Goal: Transaction & Acquisition: Book appointment/travel/reservation

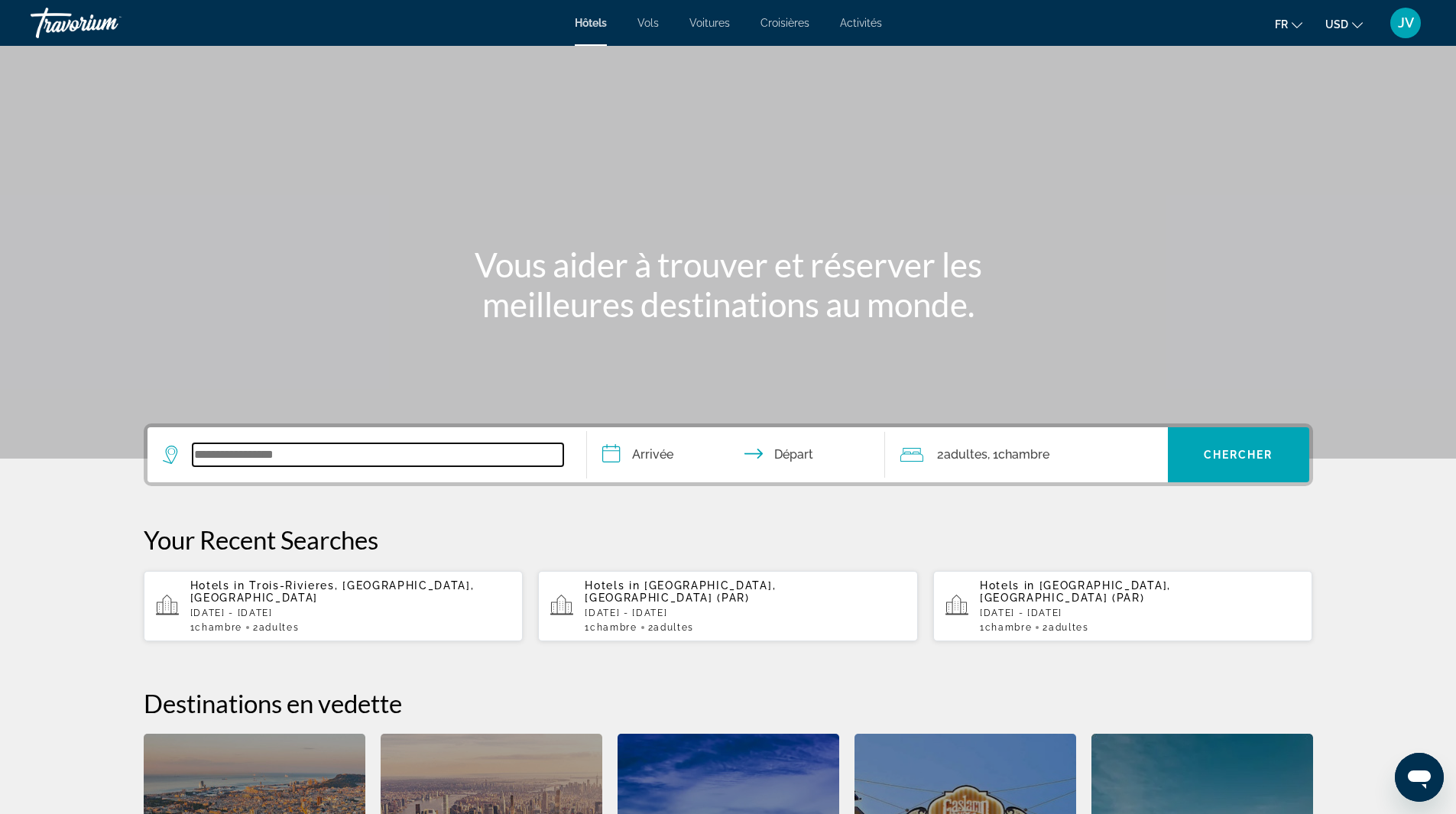
click at [287, 453] on input "Search widget" at bounding box center [378, 454] width 371 height 23
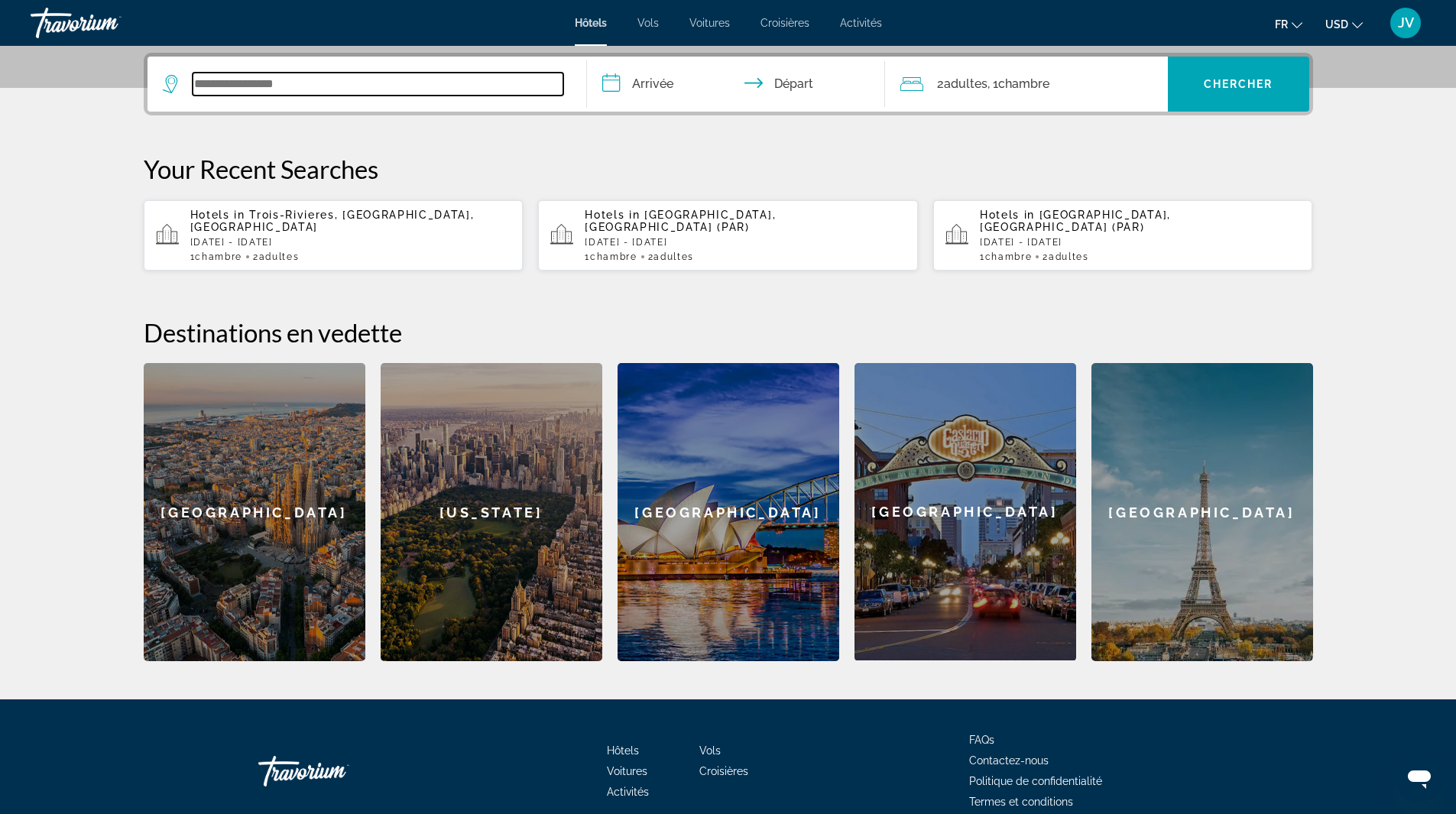
scroll to position [373, 0]
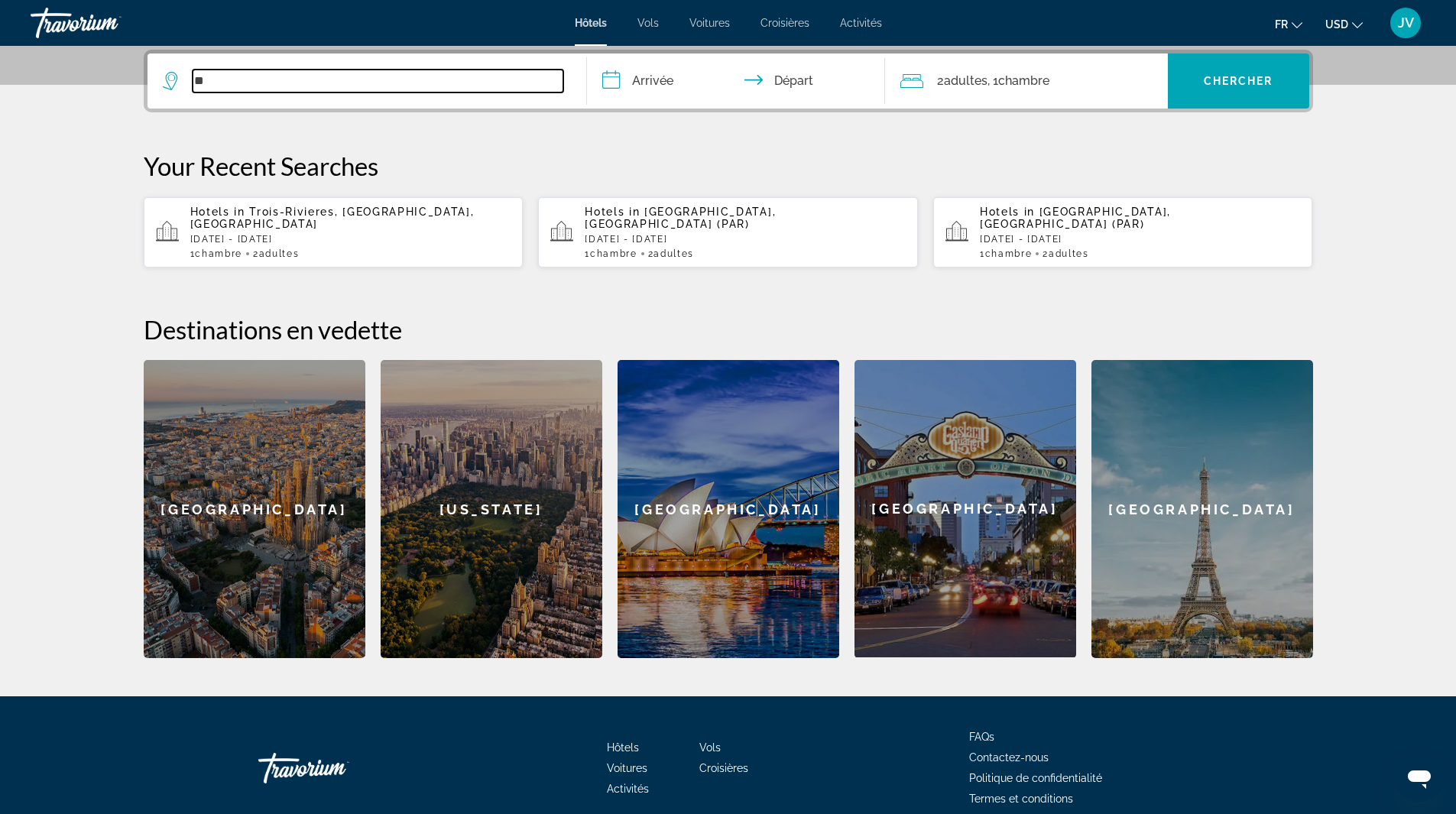
type input "*"
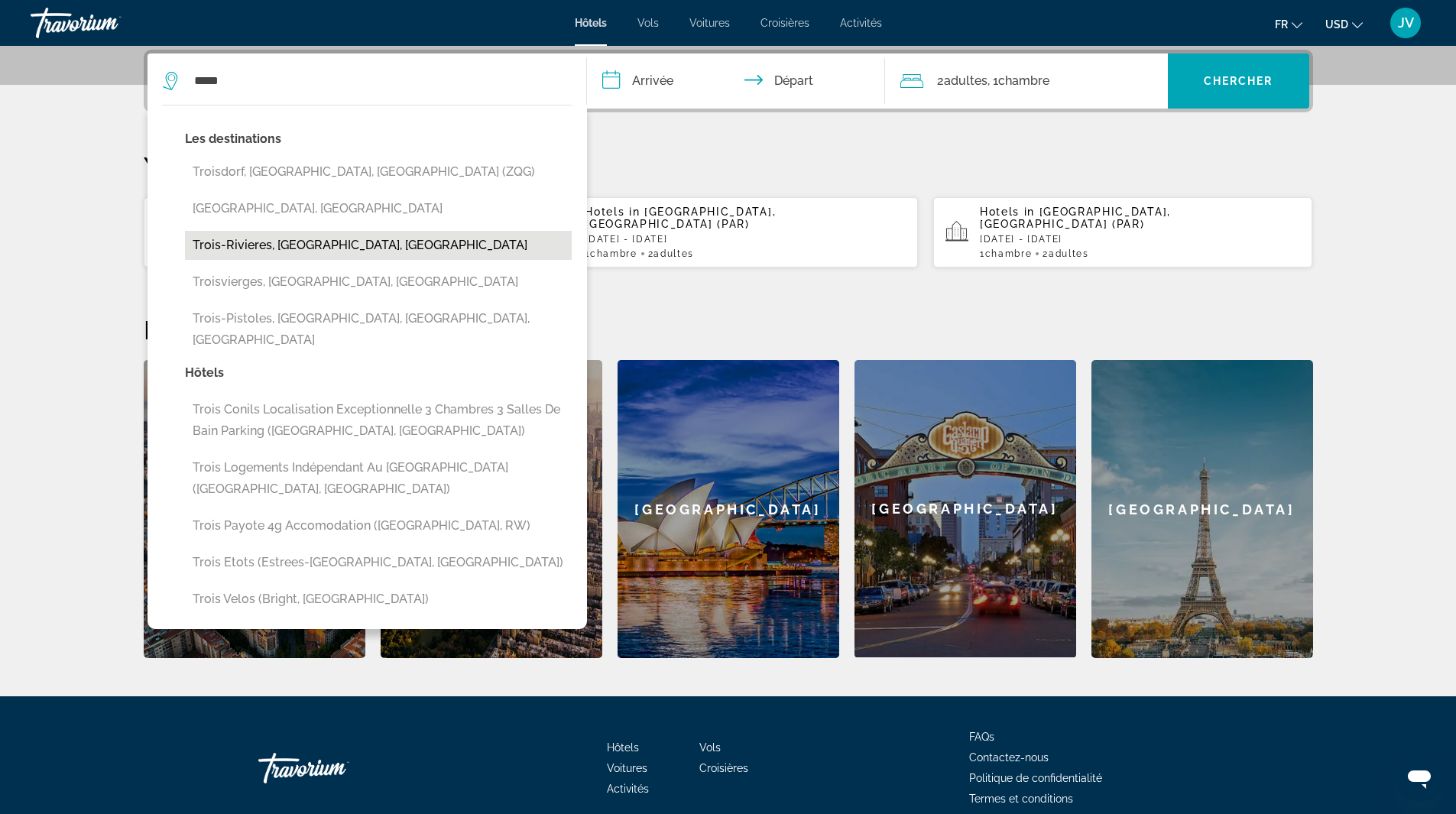
click at [244, 237] on button "Trois-Rivieres, [GEOGRAPHIC_DATA], [GEOGRAPHIC_DATA]" at bounding box center [378, 245] width 387 height 29
type input "**********"
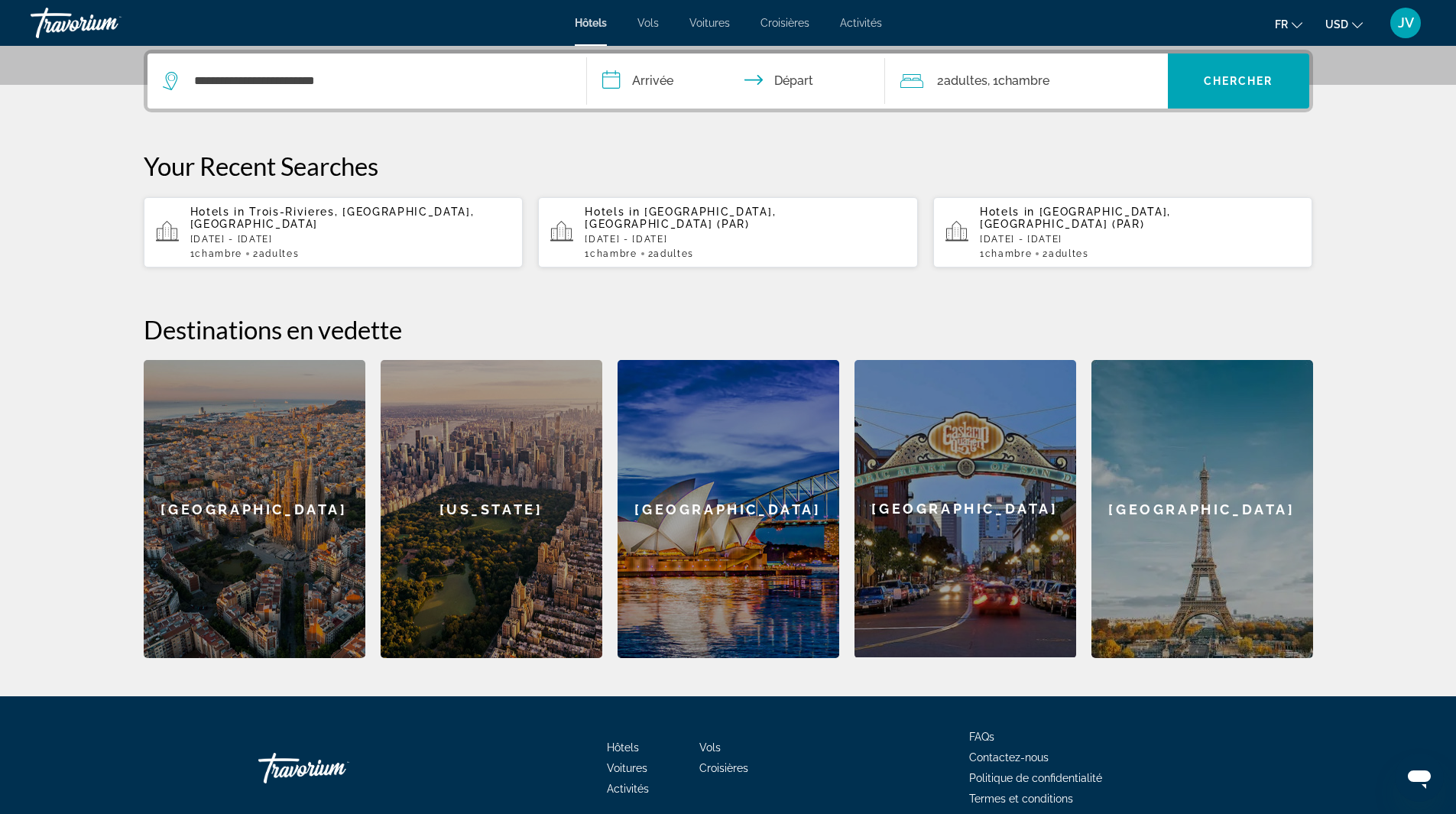
click at [639, 78] on input "**********" at bounding box center [739, 83] width 305 height 60
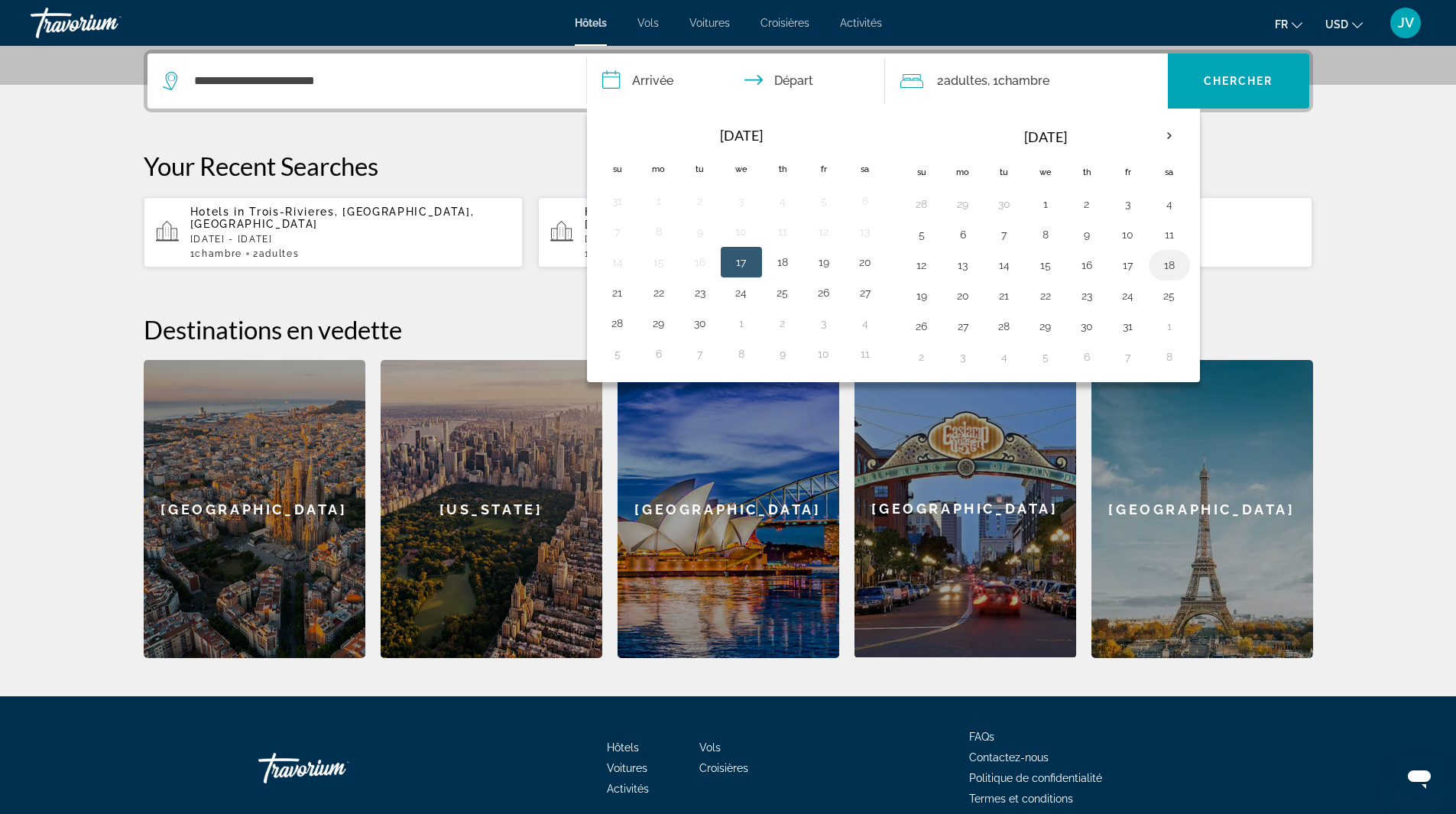
click at [1166, 269] on button "18" at bounding box center [1169, 265] width 24 height 22
click at [923, 297] on button "19" at bounding box center [921, 296] width 24 height 22
type input "**********"
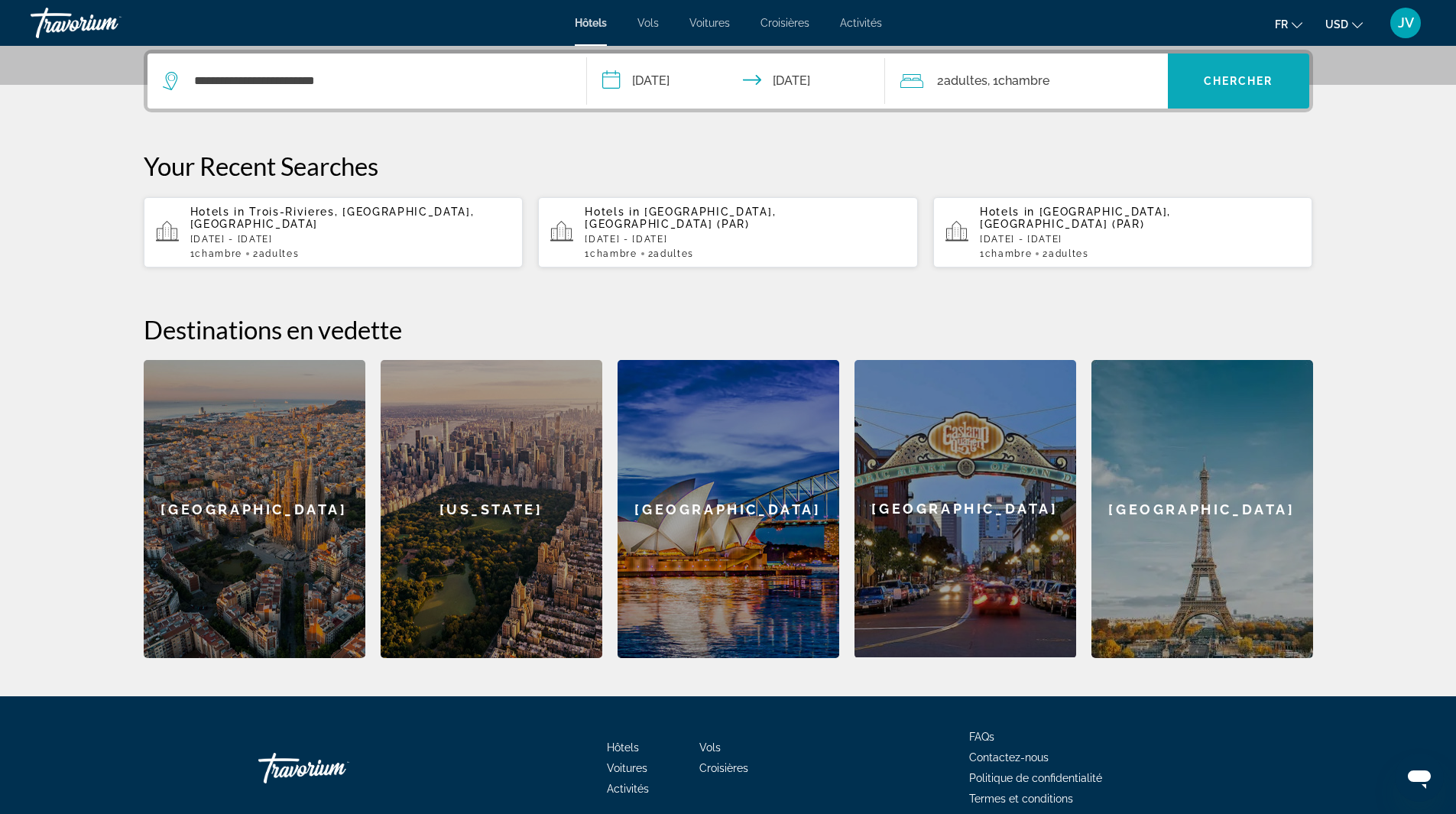
click at [1251, 70] on span "Search widget" at bounding box center [1239, 81] width 142 height 37
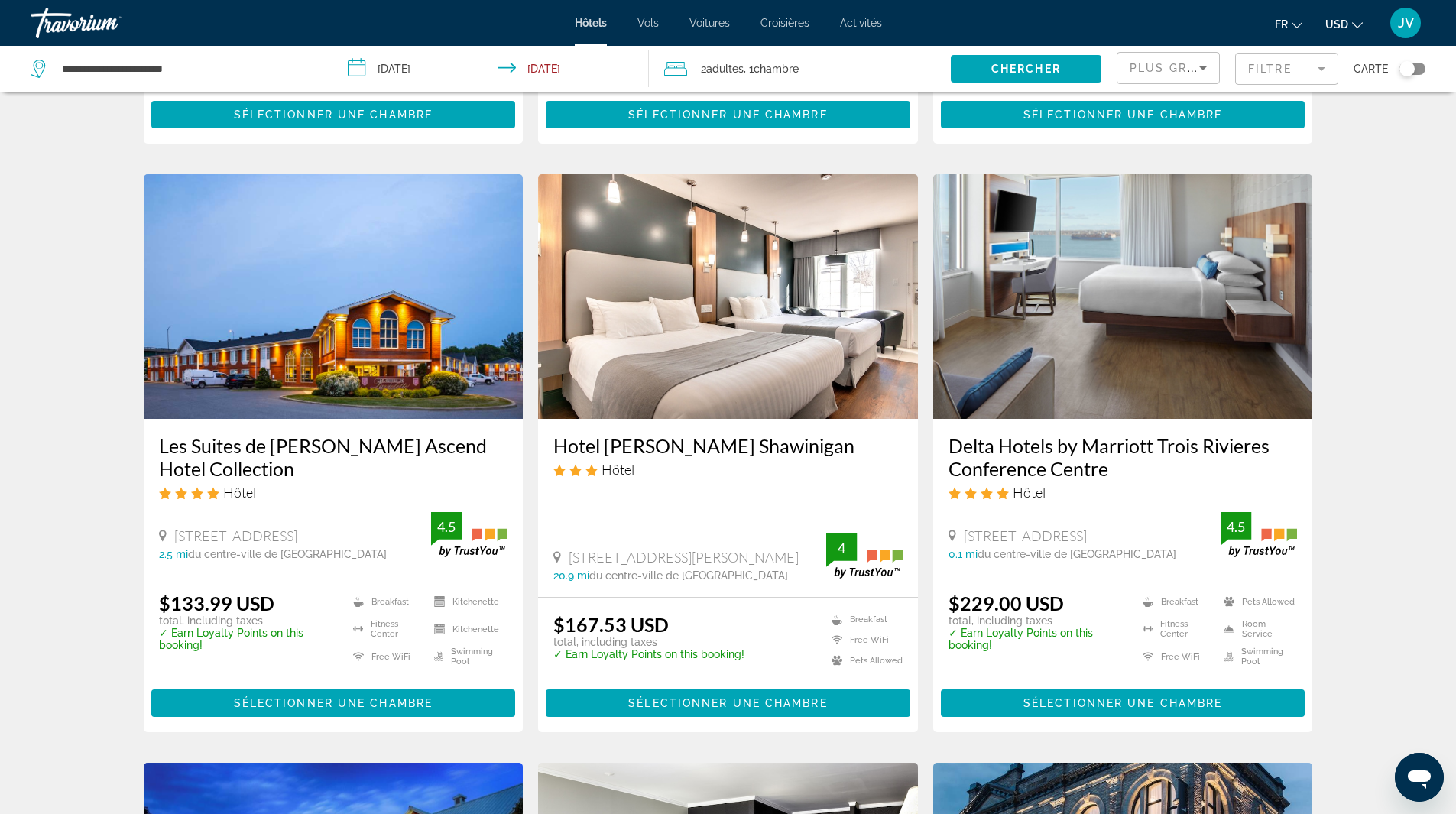
scroll to position [535, 0]
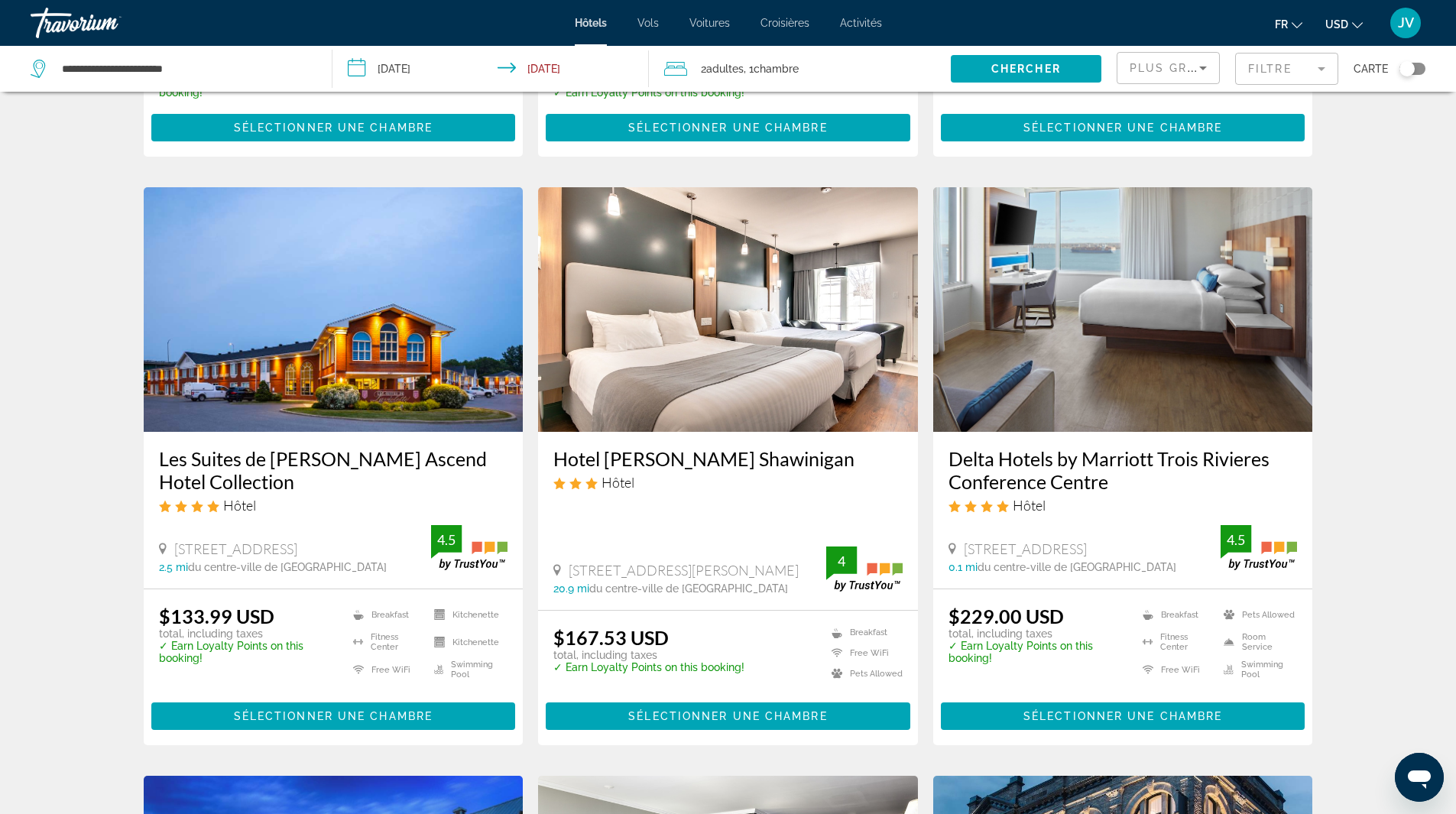
click at [1087, 342] on img "Main content" at bounding box center [1123, 310] width 380 height 245
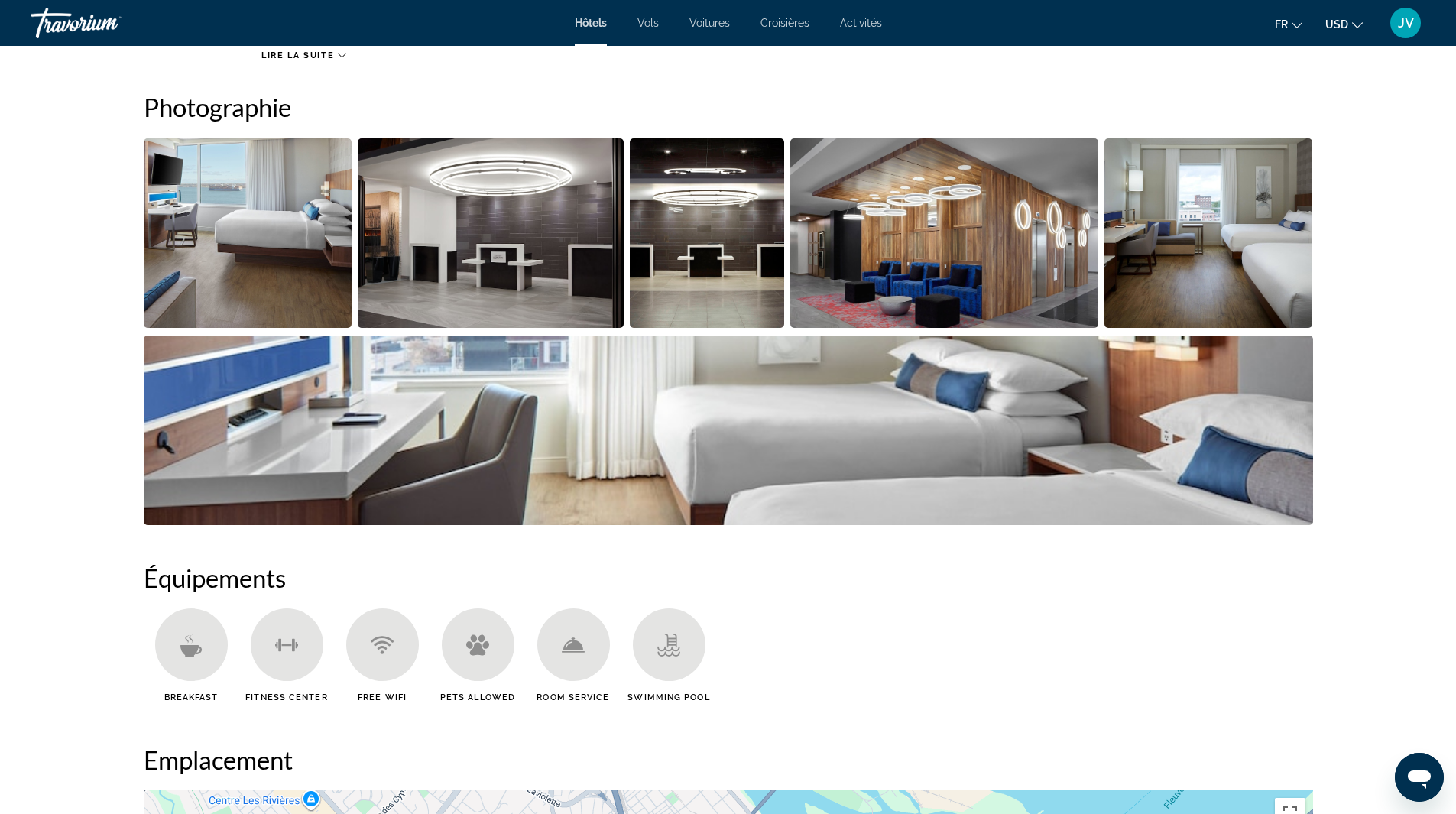
scroll to position [764, 0]
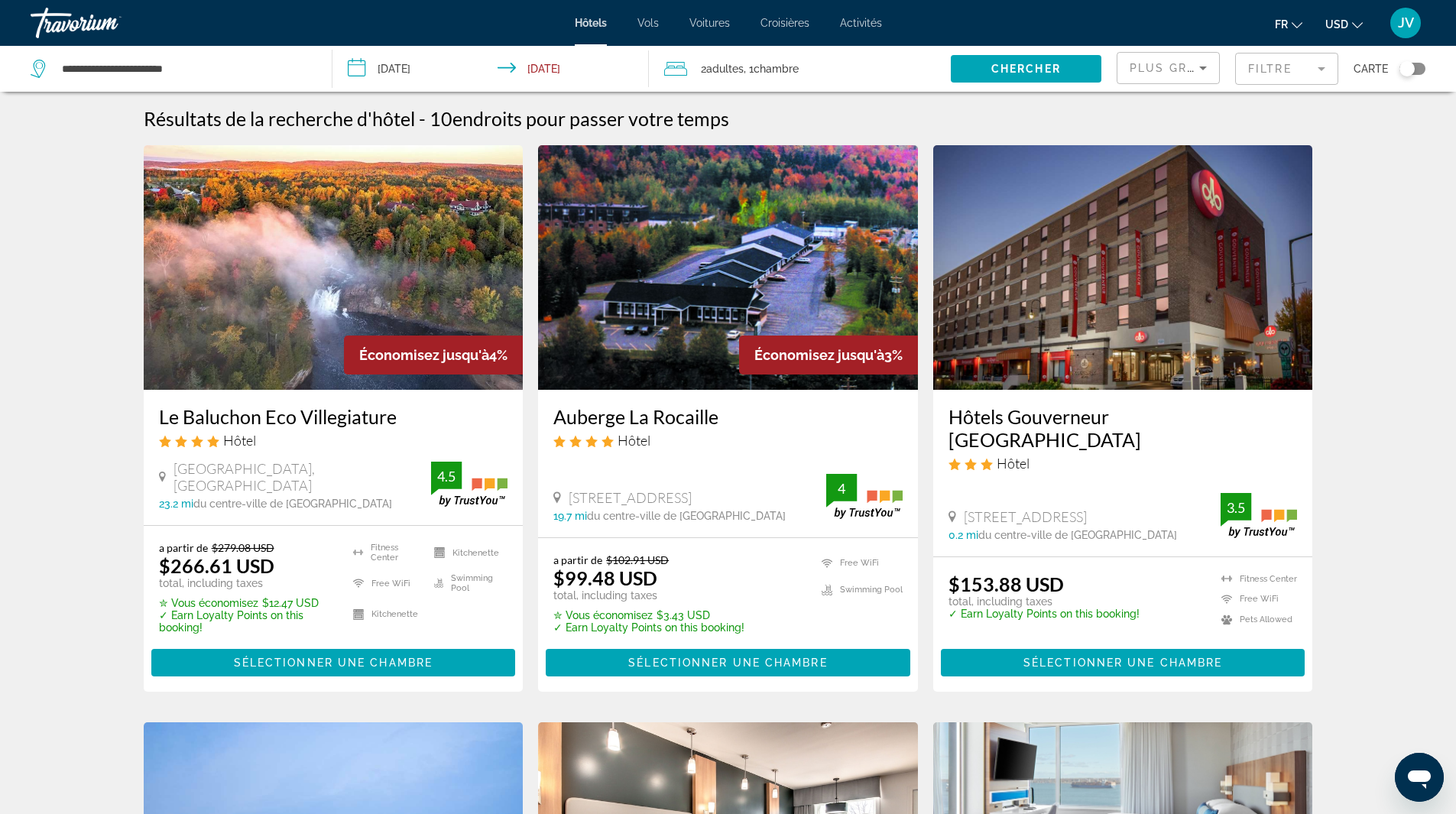
click at [1336, 22] on span "USD" at bounding box center [1337, 24] width 23 height 13
click at [1299, 100] on button "CAD (Can$)" at bounding box center [1313, 101] width 76 height 20
click at [82, 30] on div "Travorium" at bounding box center [107, 23] width 153 height 39
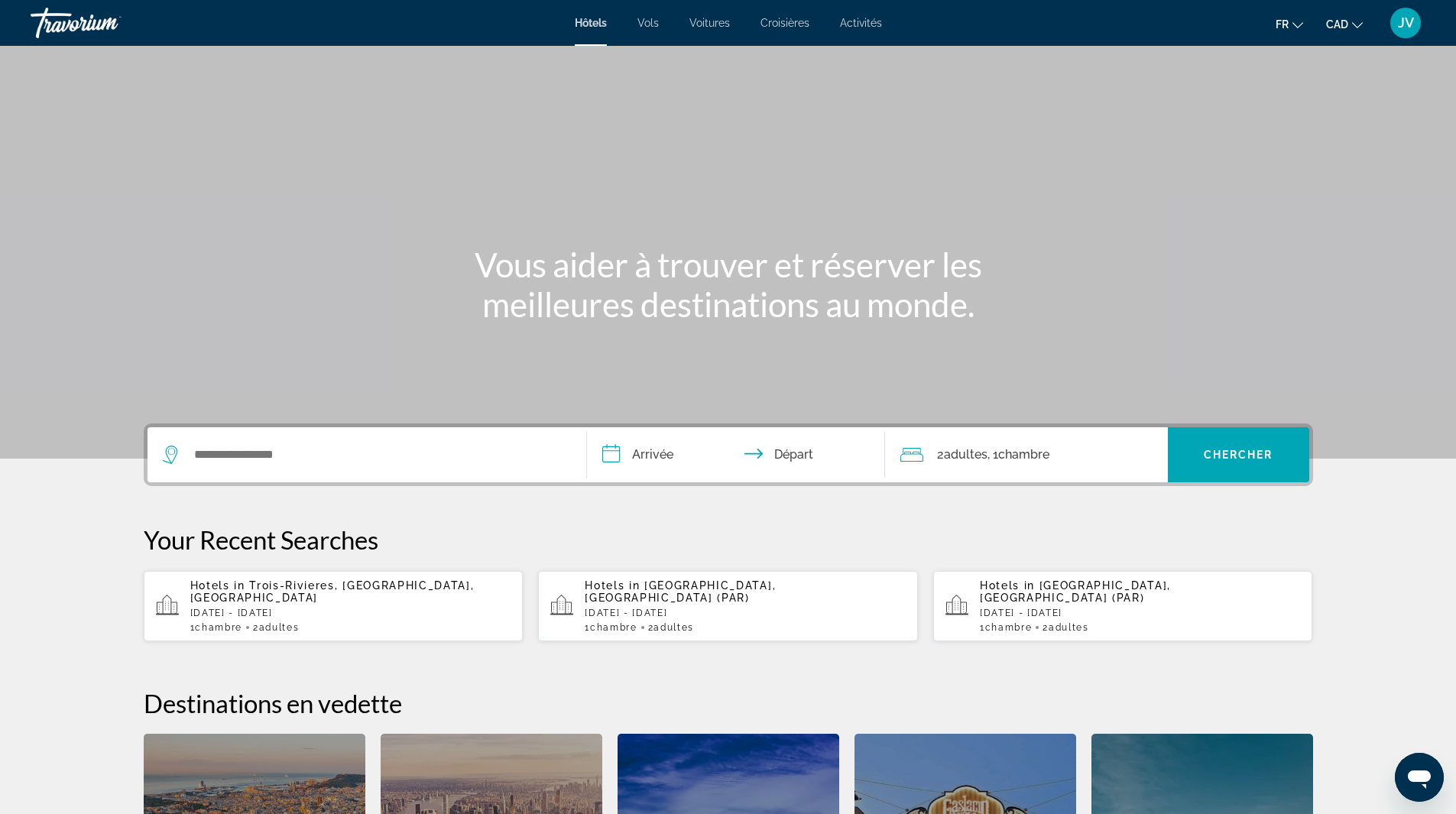
drag, startPoint x: 72, startPoint y: 421, endPoint x: 25, endPoint y: 434, distance: 48.8
click at [25, 434] on div "Main content" at bounding box center [728, 229] width 1456 height 459
